Goal: Transaction & Acquisition: Book appointment/travel/reservation

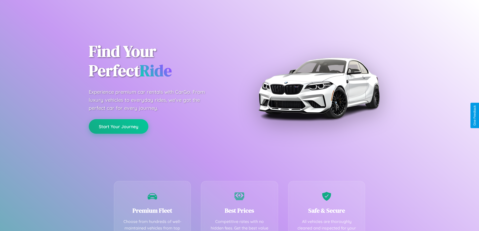
click at [118, 126] on button "Start Your Journey" at bounding box center [119, 126] width 60 height 15
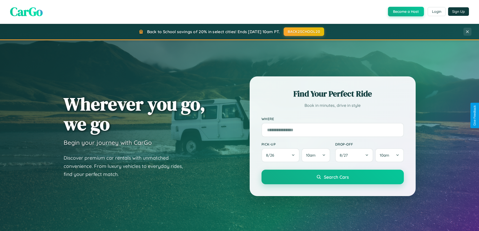
scroll to position [217, 0]
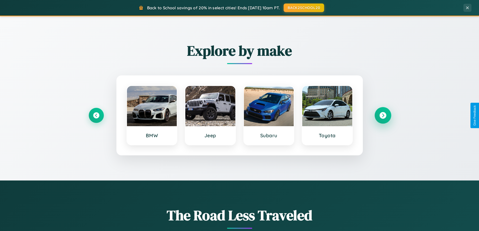
click at [383, 115] on icon at bounding box center [382, 115] width 7 height 7
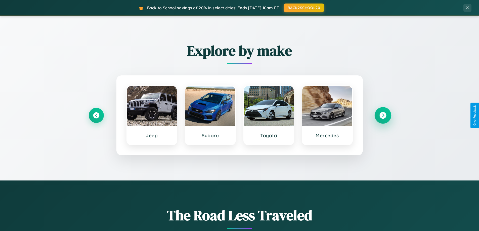
click at [383, 115] on icon at bounding box center [382, 115] width 7 height 7
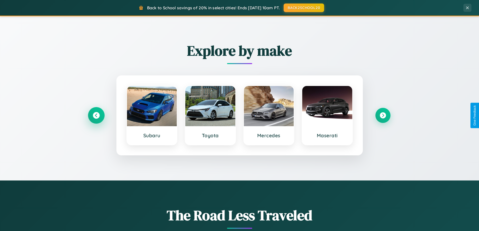
click at [96, 115] on icon at bounding box center [96, 115] width 7 height 7
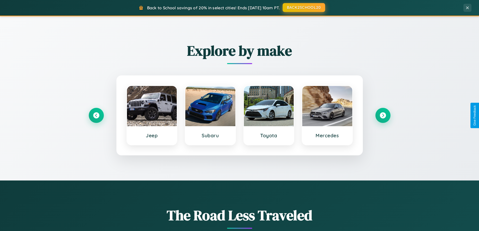
click at [303, 8] on button "BACK2SCHOOL20" at bounding box center [304, 7] width 42 height 9
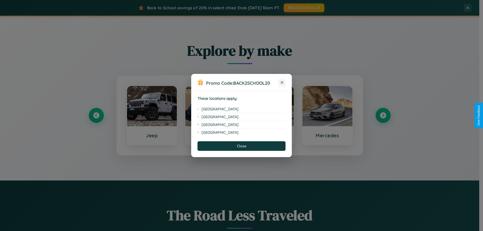
click at [282, 83] on icon at bounding box center [282, 82] width 3 height 3
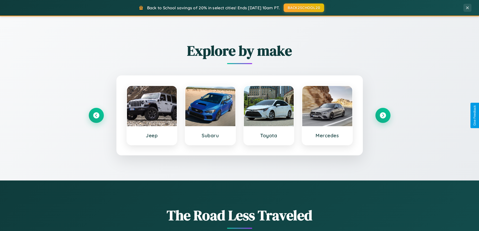
scroll to position [0, 0]
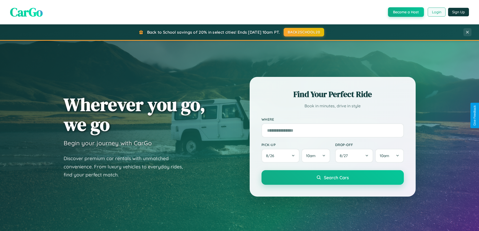
click at [436, 12] on button "Login" at bounding box center [437, 12] width 18 height 9
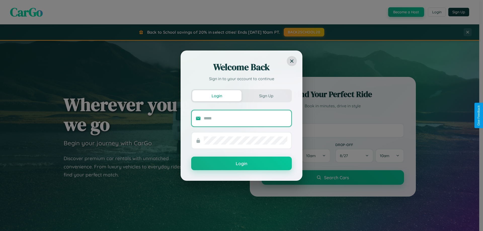
click at [245, 118] on input "text" at bounding box center [245, 118] width 83 height 8
type input "**********"
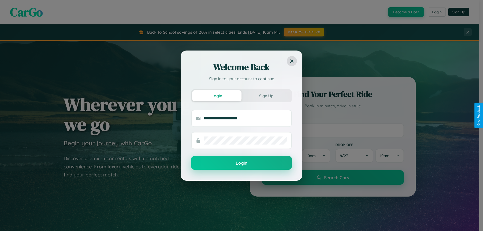
click at [241, 163] on button "Login" at bounding box center [241, 163] width 101 height 14
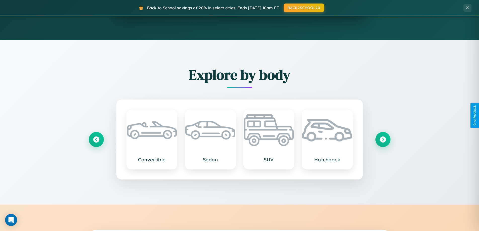
scroll to position [589, 0]
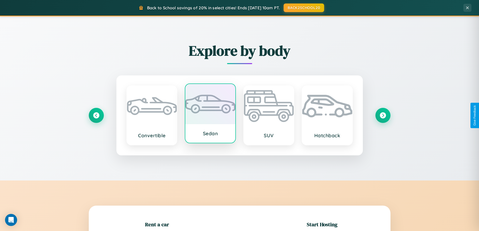
click at [210, 114] on div at bounding box center [210, 104] width 50 height 40
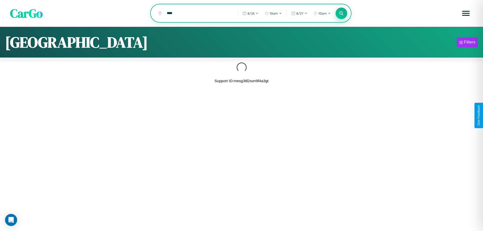
click at [341, 13] on icon at bounding box center [341, 13] width 5 height 5
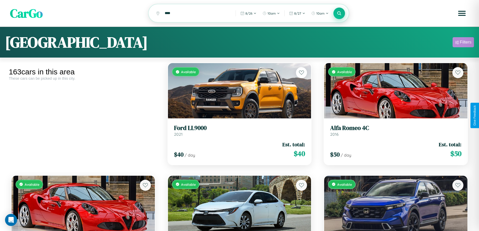
click at [463, 43] on div "Filters" at bounding box center [466, 42] width 12 height 5
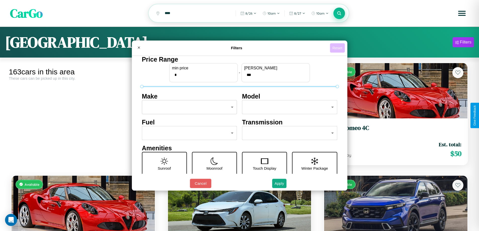
click at [338, 48] on button "Reset" at bounding box center [337, 47] width 15 height 9
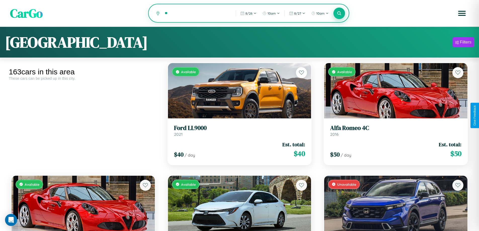
type input "*"
type input "******"
click at [339, 14] on icon at bounding box center [339, 13] width 5 height 5
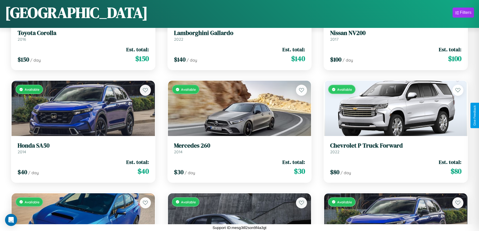
scroll to position [3372, 0]
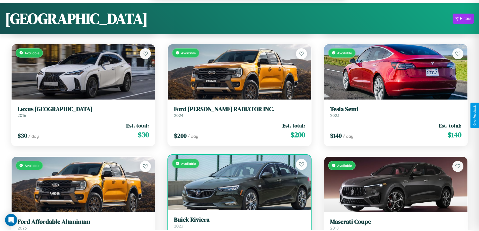
click at [237, 225] on link "Buick Riviera 2023" at bounding box center [239, 222] width 131 height 12
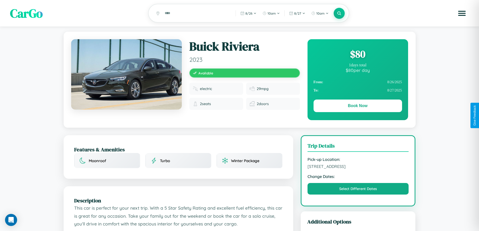
scroll to position [59, 0]
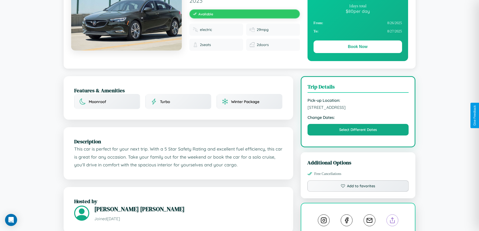
click at [392, 221] on line at bounding box center [392, 220] width 0 height 4
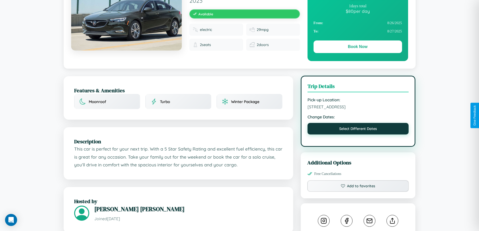
click at [358, 130] on button "Select Different Dates" at bounding box center [357, 129] width 101 height 12
select select "*"
select select "****"
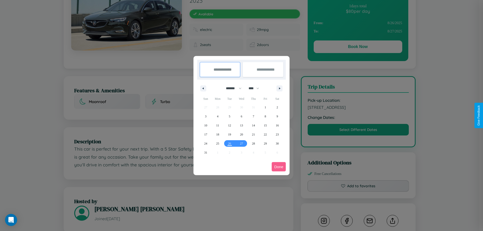
drag, startPoint x: 231, startPoint y: 88, endPoint x: 241, endPoint y: 101, distance: 16.1
click at [231, 88] on select "******* ******** ***** ***** *** **** **** ****** ********* ******* ******** **…" at bounding box center [232, 88] width 21 height 8
select select "*"
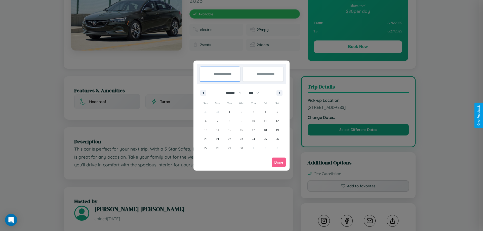
click at [256, 93] on select "**** **** **** **** **** **** **** **** **** **** **** **** **** **** **** ****…" at bounding box center [253, 93] width 15 height 8
select select "****"
click at [253, 148] on span "30" at bounding box center [253, 148] width 3 height 9
type input "**********"
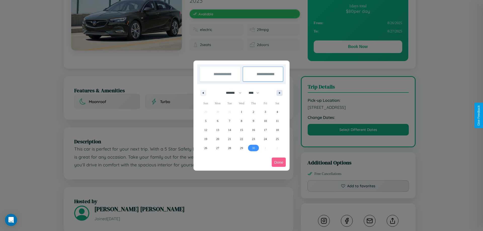
click at [279, 93] on icon "button" at bounding box center [280, 93] width 3 height 2
select select "*"
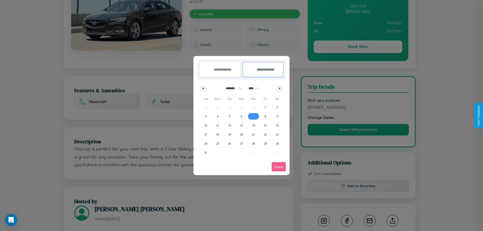
click at [253, 116] on span "7" at bounding box center [253, 116] width 2 height 9
type input "**********"
select select "*"
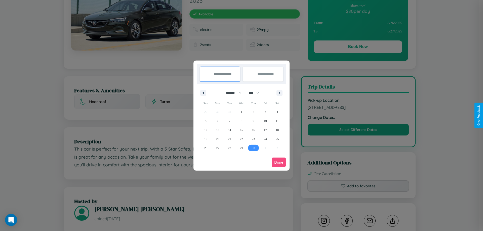
click at [279, 162] on button "Done" at bounding box center [278, 162] width 14 height 9
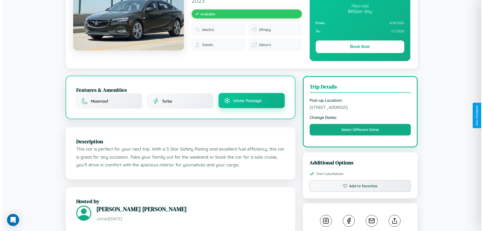
scroll to position [0, 0]
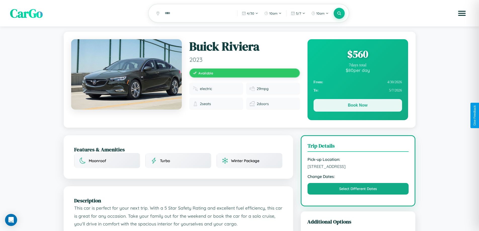
click at [357, 106] on button "Book Now" at bounding box center [357, 105] width 88 height 13
